Goal: Task Accomplishment & Management: Complete application form

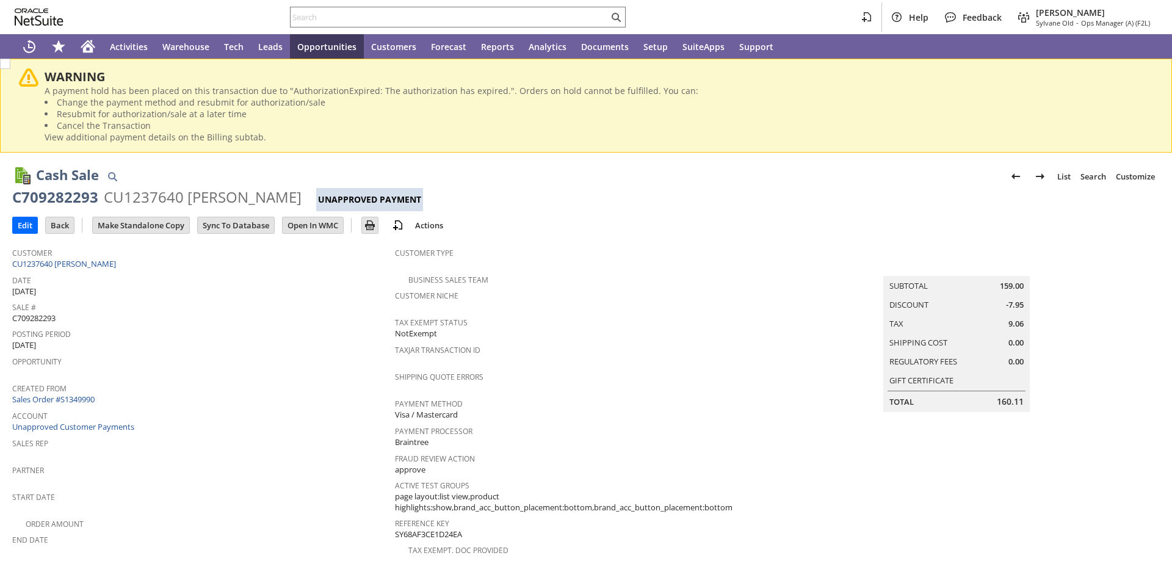
click at [29, 314] on span "C709282293" at bounding box center [33, 319] width 43 height 12
copy span "C709282293"
click at [20, 225] on input "Edit" at bounding box center [25, 225] width 24 height 16
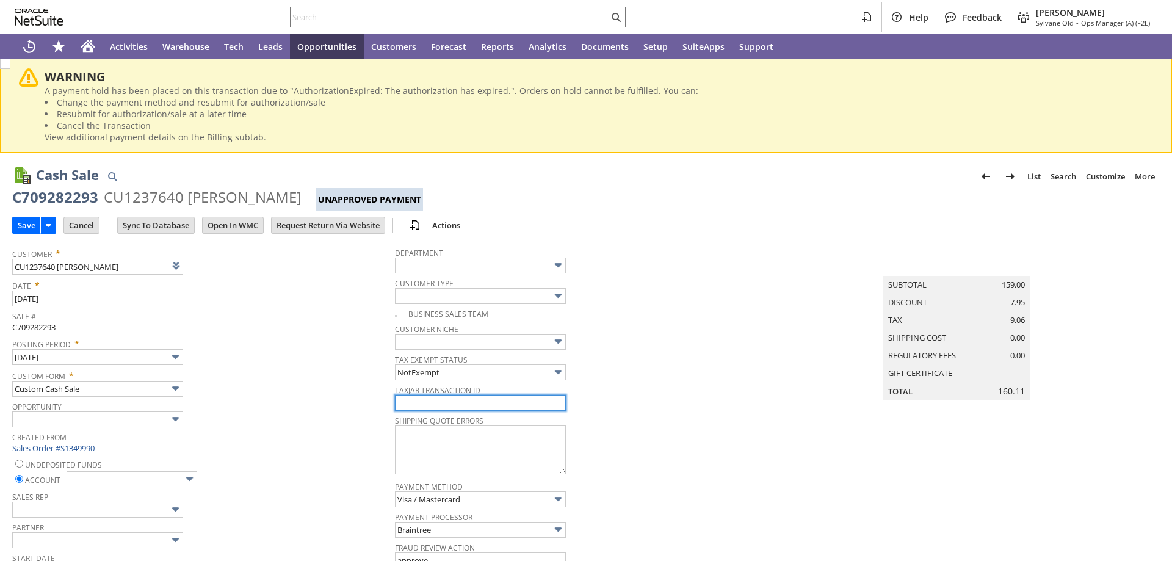
click at [483, 407] on input "text" at bounding box center [480, 403] width 171 height 16
type input "Add"
type input "Copy Previous"
click at [483, 407] on input "text" at bounding box center [480, 403] width 171 height 16
paste input "C709282293"
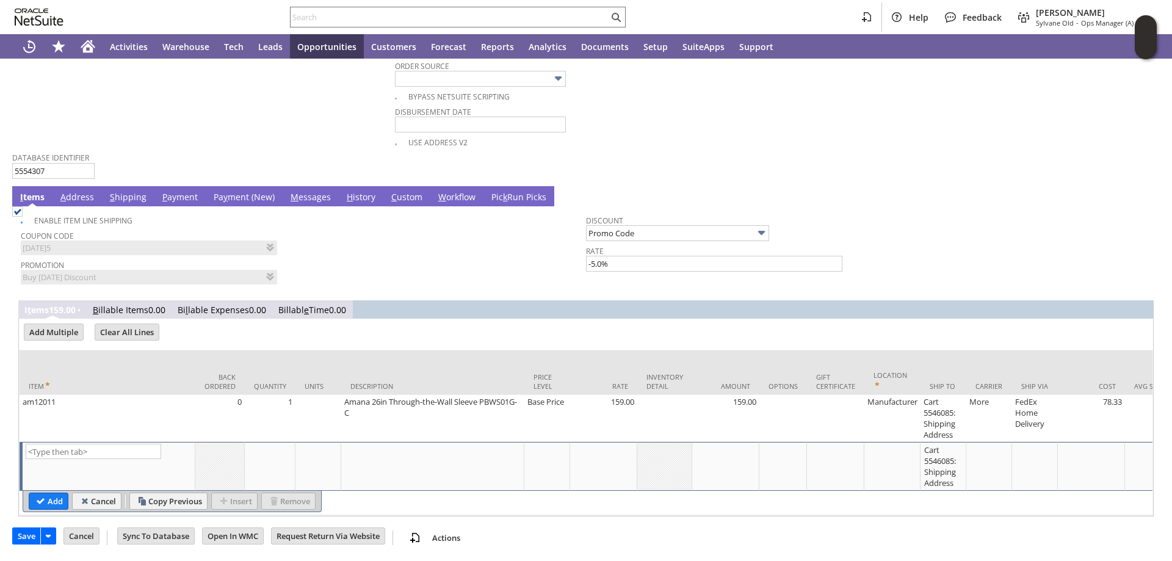
scroll to position [794, 0]
type input "C709282293"
click at [234, 193] on link "Pa y ment (New)" at bounding box center [244, 197] width 67 height 13
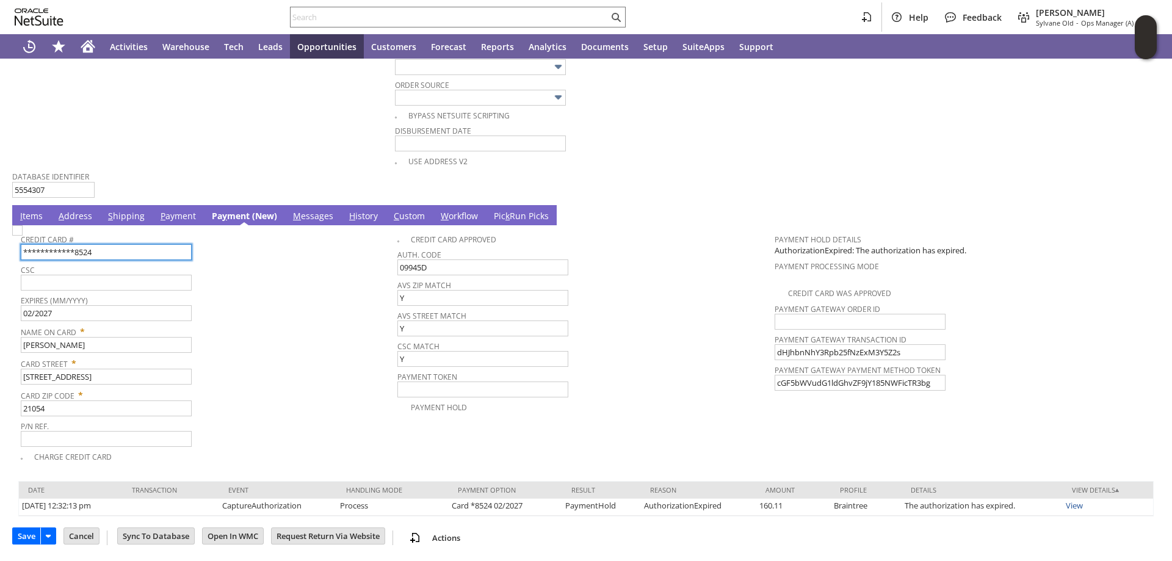
scroll to position [772, 0]
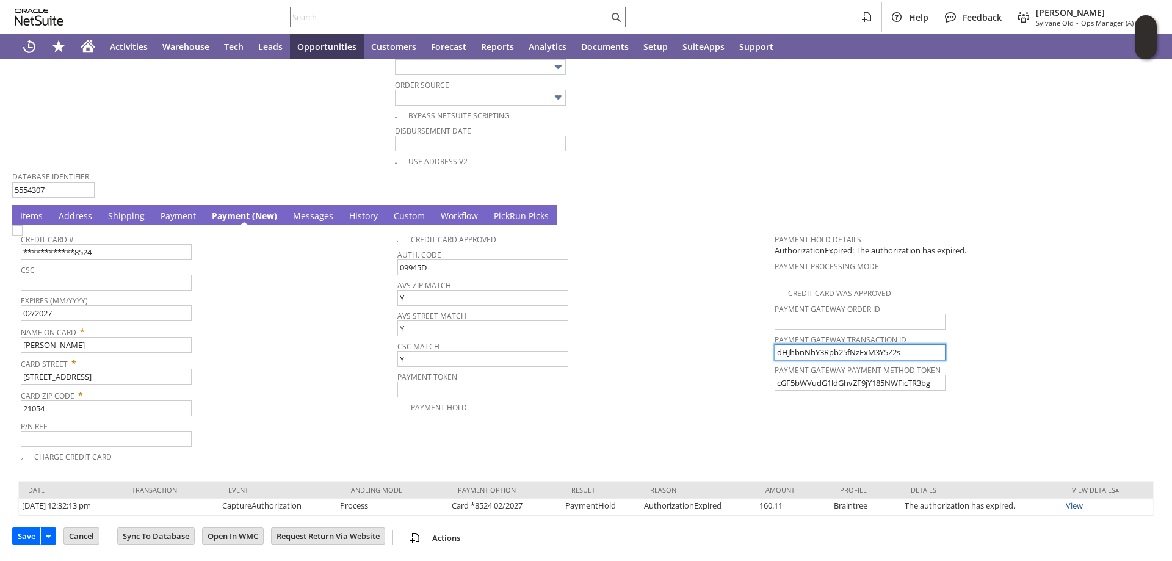
drag, startPoint x: 850, startPoint y: 347, endPoint x: 665, endPoint y: 342, distance: 185.0
click at [665, 342] on tr "**********" at bounding box center [586, 346] width 1131 height 236
click at [23, 236] on img at bounding box center [17, 230] width 10 height 10
checkbox input "true"
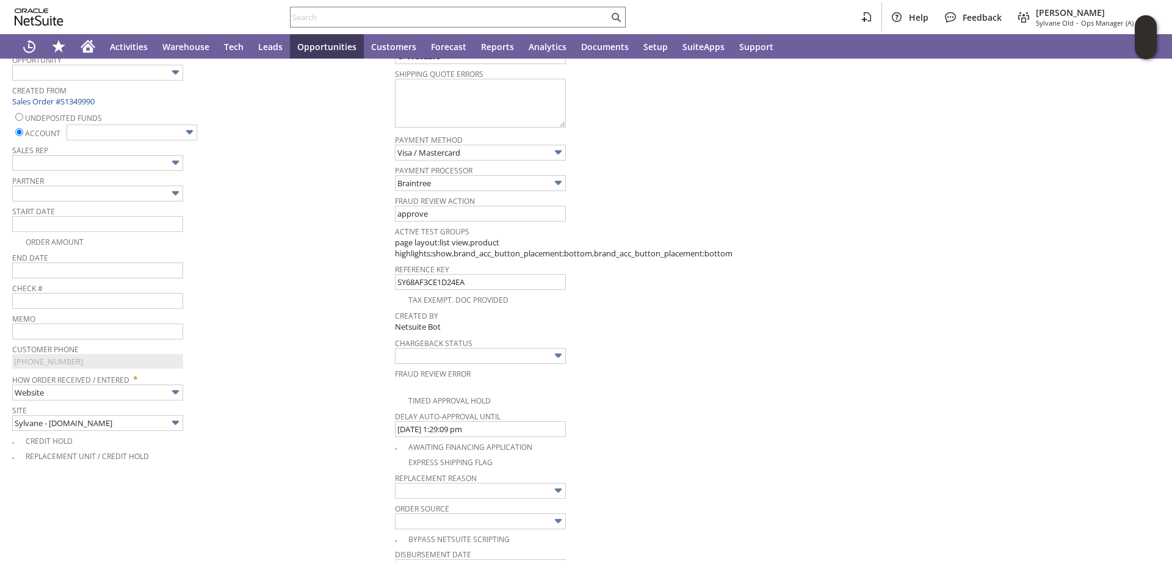
scroll to position [344, 0]
click at [186, 140] on img at bounding box center [190, 135] width 14 height 14
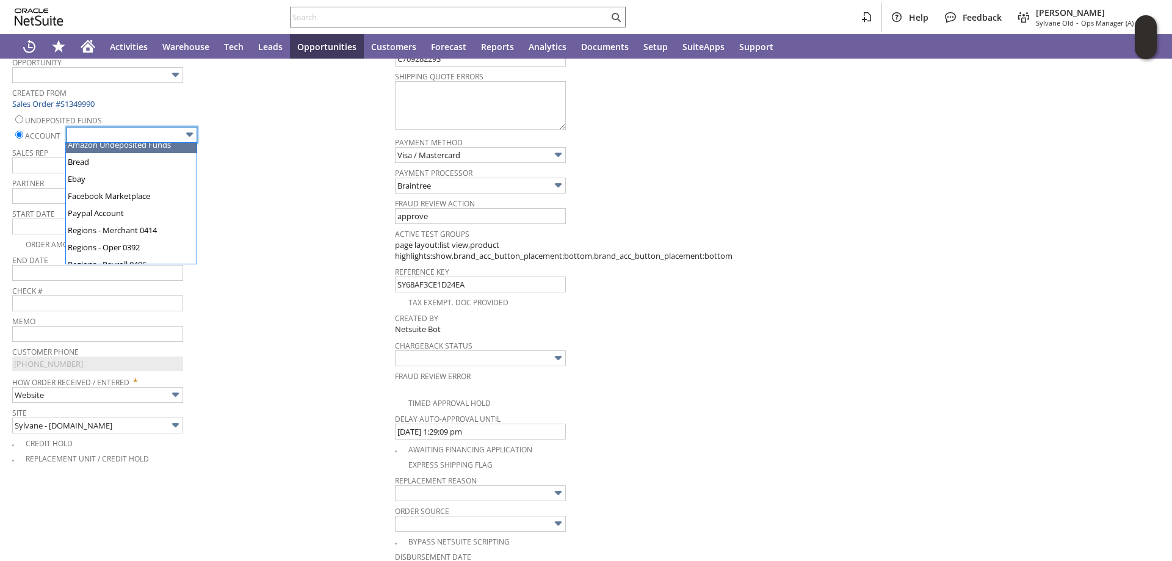
scroll to position [61, 0]
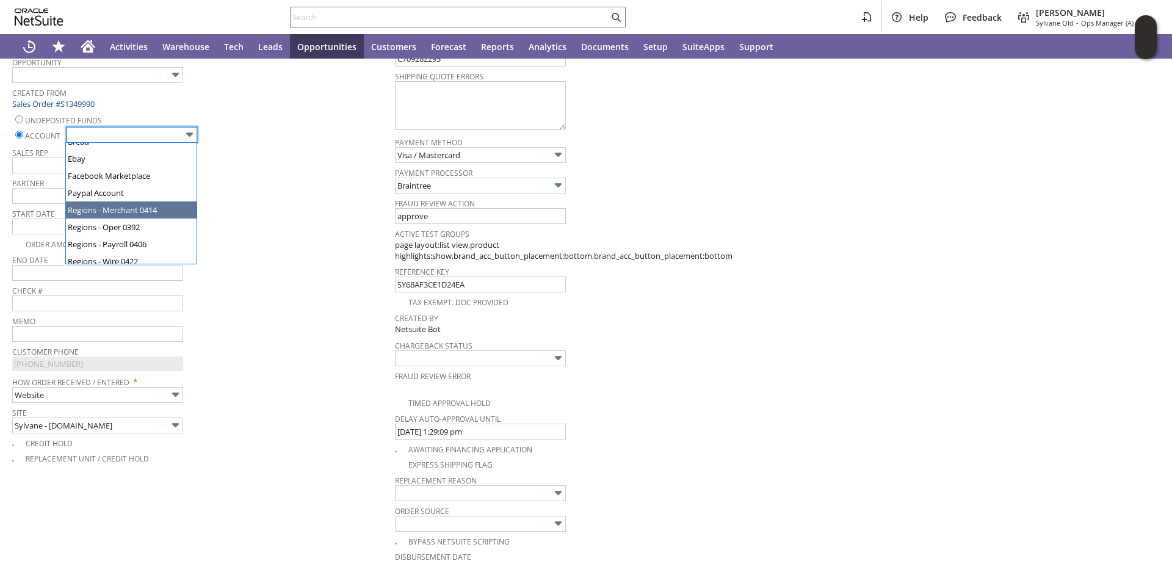
type input "Regions - Merchant 0414"
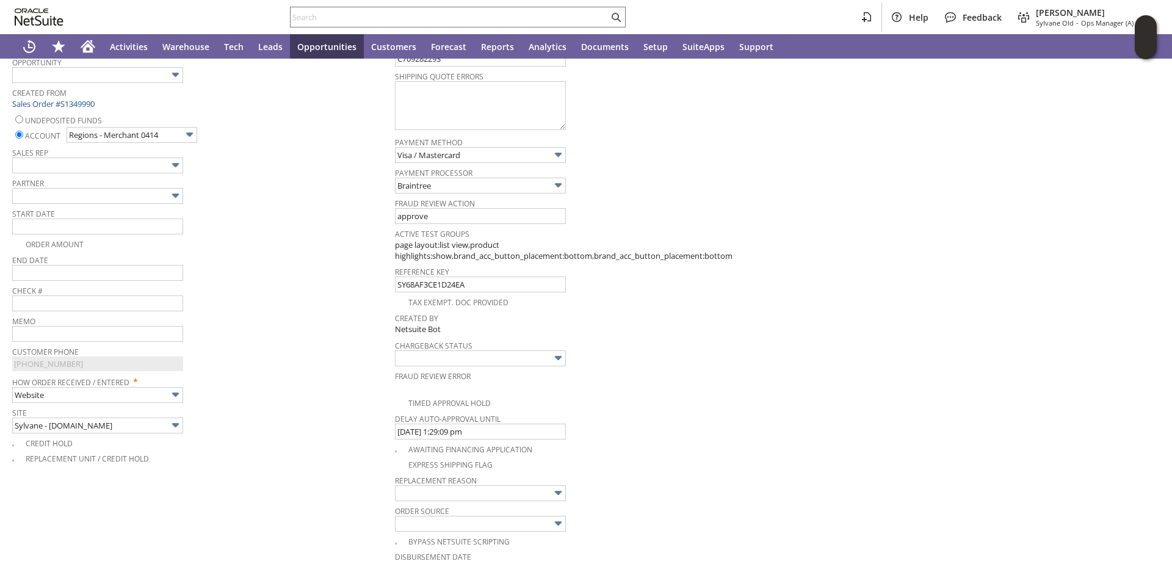
click at [245, 223] on div "Start Date" at bounding box center [200, 219] width 377 height 29
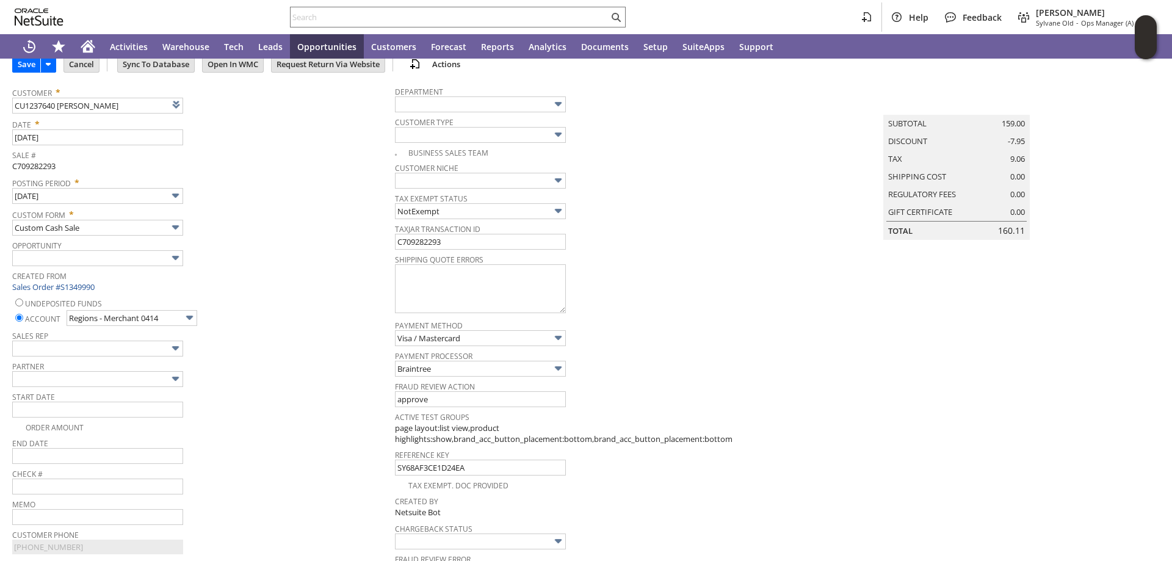
scroll to position [0, 0]
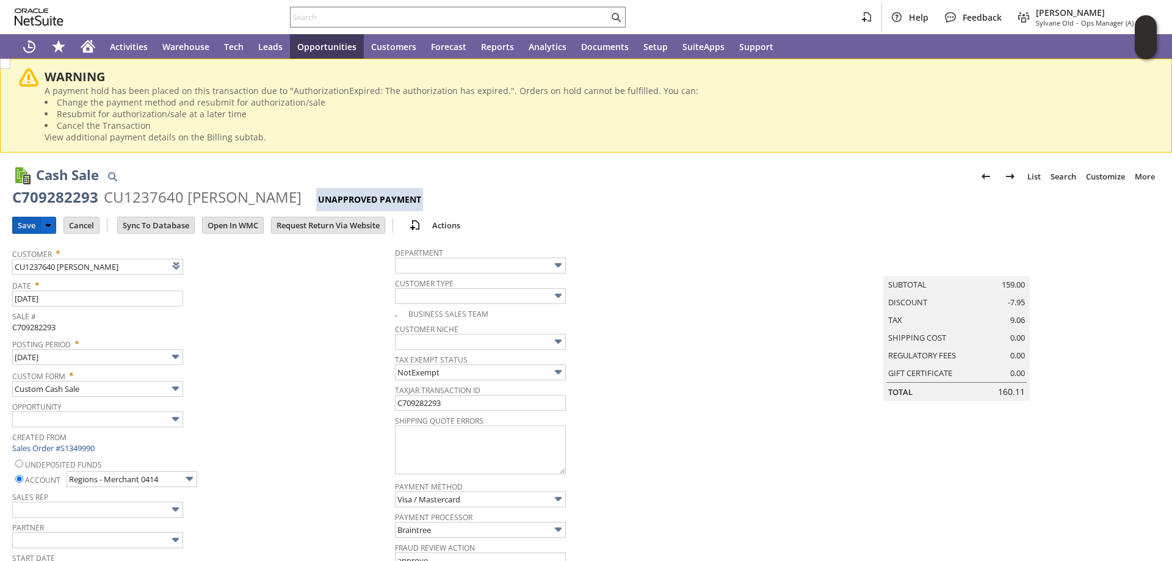
click at [25, 223] on input "Save" at bounding box center [26, 225] width 27 height 16
